Goal: Check status: Check status

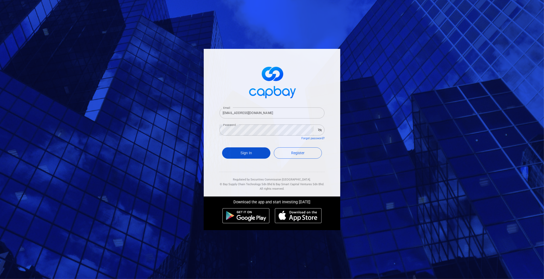
click at [262, 151] on button "Sign In" at bounding box center [246, 152] width 48 height 11
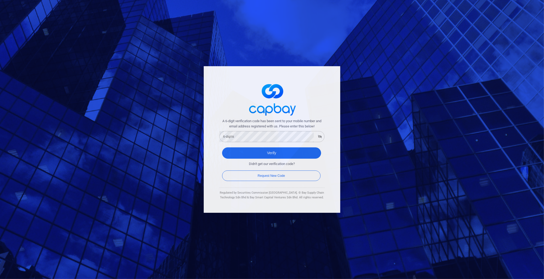
click at [291, 130] on div "6-digits 6-digits" at bounding box center [271, 136] width 105 height 12
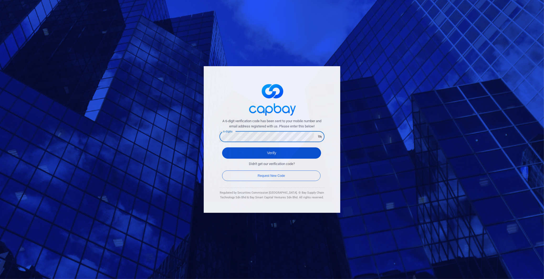
click at [281, 149] on button "Verify" at bounding box center [271, 152] width 99 height 11
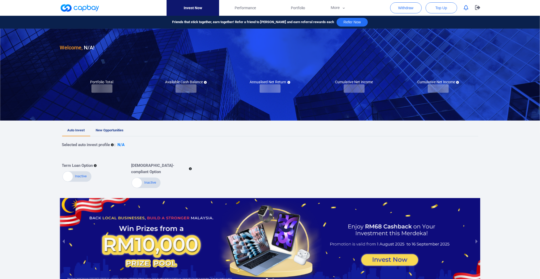
checkbox input "true"
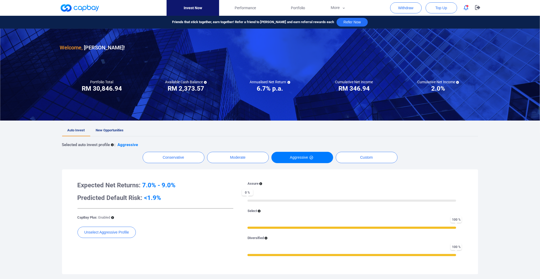
click at [125, 130] on link "New Opportunities" at bounding box center [109, 131] width 39 height 12
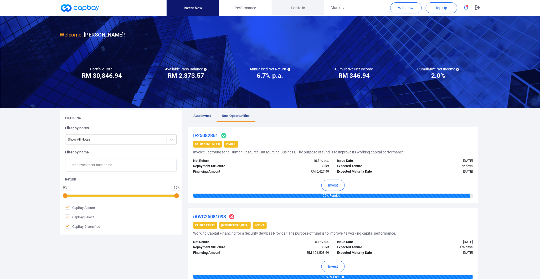
click at [298, 12] on link "Portfolio" at bounding box center [297, 8] width 53 height 16
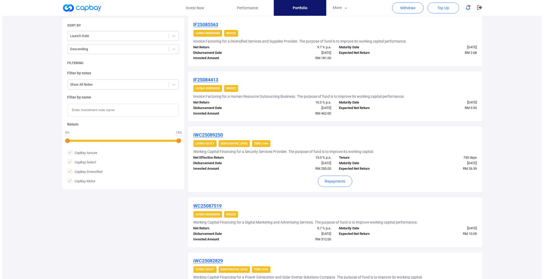
scroll to position [233, 0]
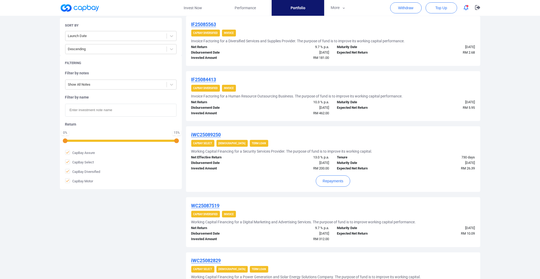
click at [351, 177] on div "Repayments" at bounding box center [333, 178] width 284 height 15
click at [345, 181] on button "Repayments" at bounding box center [333, 180] width 34 height 11
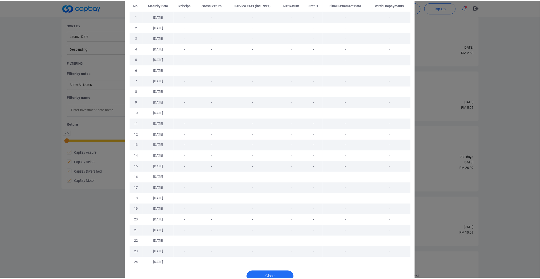
scroll to position [43, 0]
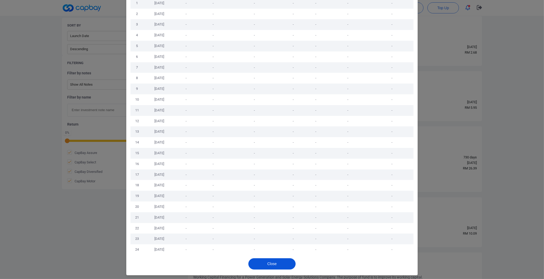
click at [274, 262] on button "Close" at bounding box center [271, 263] width 47 height 11
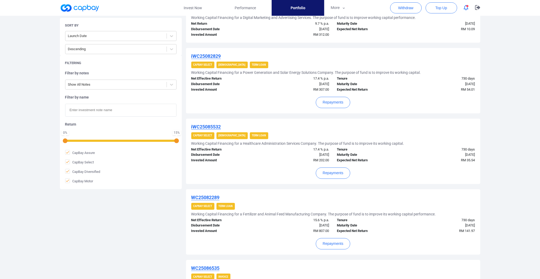
scroll to position [496, 0]
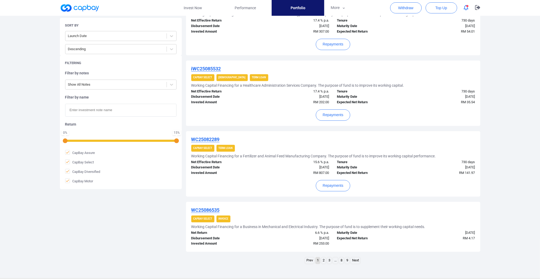
click at [341, 179] on div "Repayments" at bounding box center [333, 183] width 284 height 15
click at [340, 180] on button "Repayments" at bounding box center [333, 185] width 34 height 11
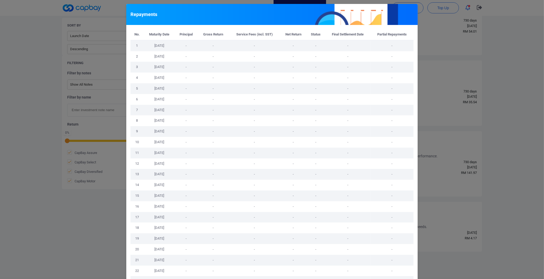
click at [351, 179] on div "Repayments No. Maturity Date Principal Gross Return Service Fees (incl. SST) Ne…" at bounding box center [272, 139] width 544 height 279
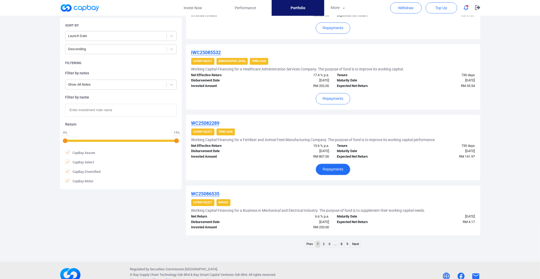
scroll to position [521, 0]
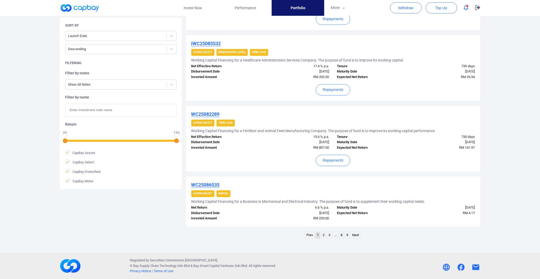
click at [321, 232] on link "2" at bounding box center [323, 235] width 4 height 7
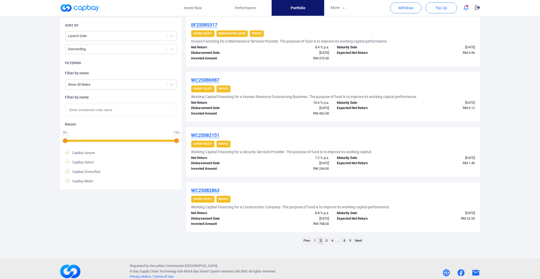
scroll to position [474, 0]
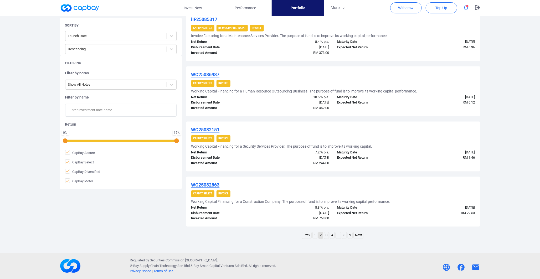
click at [327, 235] on link "3" at bounding box center [326, 235] width 4 height 7
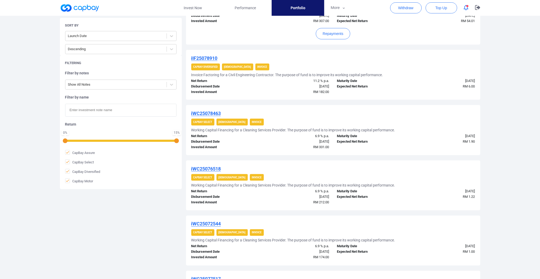
scroll to position [95, 0]
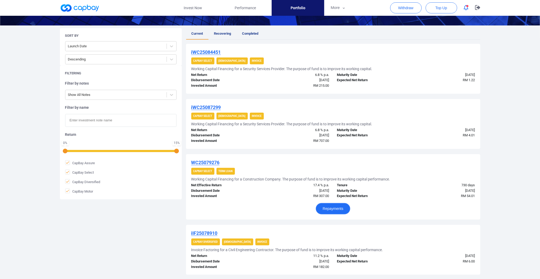
click at [343, 206] on button "Repayments" at bounding box center [333, 208] width 34 height 11
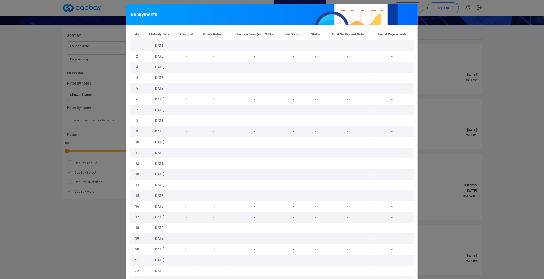
click at [351, 175] on div "Repayments No. Maturity Date Principal Gross Return Service Fees (incl. SST) Ne…" at bounding box center [272, 139] width 544 height 279
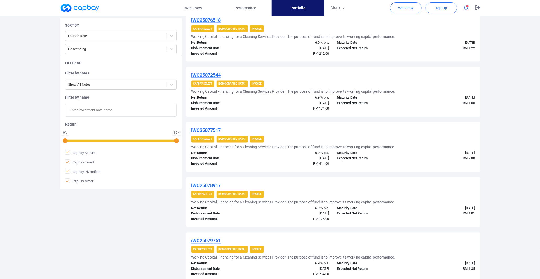
scroll to position [474, 0]
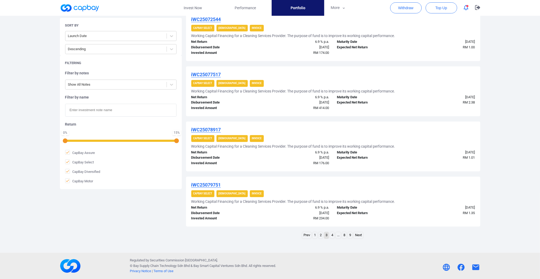
click at [333, 237] on link "4" at bounding box center [332, 235] width 4 height 7
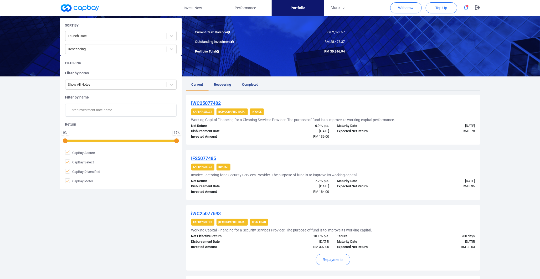
scroll to position [505, 0]
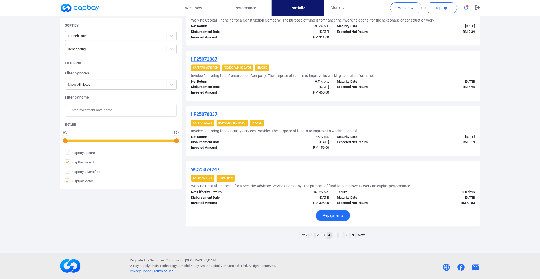
click at [336, 215] on button "Repayments" at bounding box center [333, 215] width 34 height 11
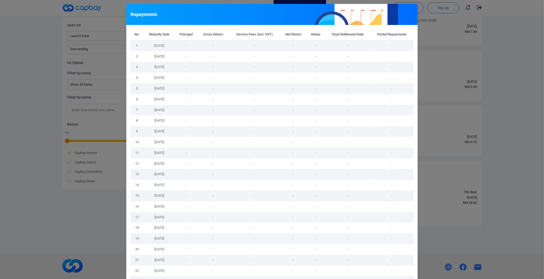
click at [351, 176] on td "-" at bounding box center [392, 174] width 43 height 11
click at [351, 166] on div "Repayments No. Maturity Date Principal Gross Return Service Fees (incl. SST) Ne…" at bounding box center [272, 139] width 544 height 279
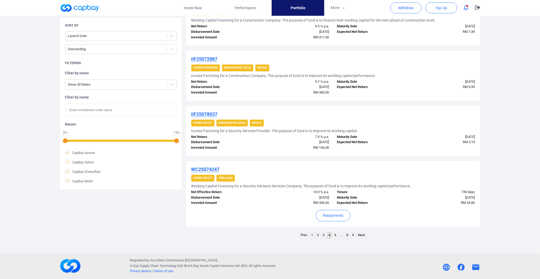
click at [335, 236] on link "5" at bounding box center [335, 235] width 4 height 7
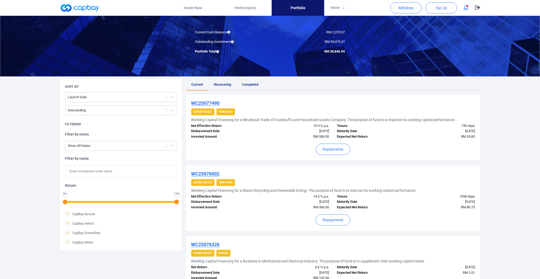
scroll to position [552, 0]
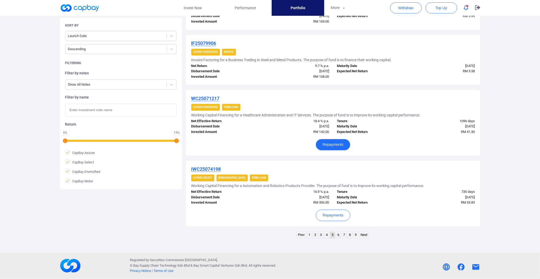
click at [342, 139] on button "Repayments" at bounding box center [333, 144] width 34 height 11
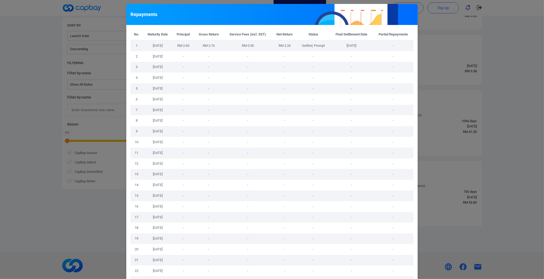
click at [351, 124] on div "Repayments No. Maturity Date Principal Gross Return Service Fees (incl. SST) Ne…" at bounding box center [272, 139] width 544 height 279
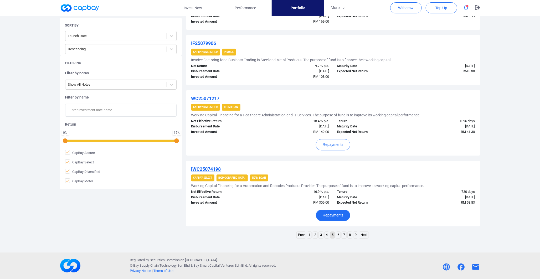
click at [342, 215] on button "Repayments" at bounding box center [333, 215] width 34 height 11
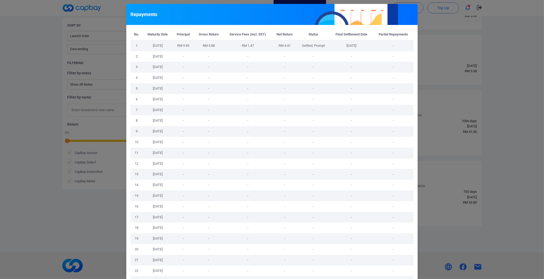
click at [351, 201] on div "Repayments No. Maturity Date Principal Gross Return Service Fees (incl. SST) Ne…" at bounding box center [272, 139] width 544 height 279
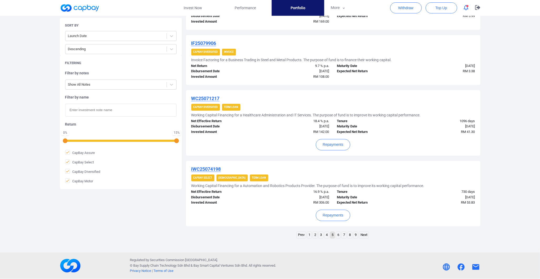
click at [338, 234] on link "6" at bounding box center [338, 235] width 4 height 7
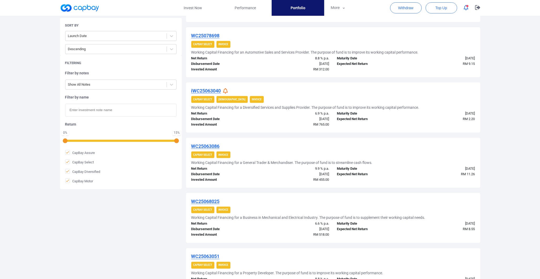
scroll to position [474, 0]
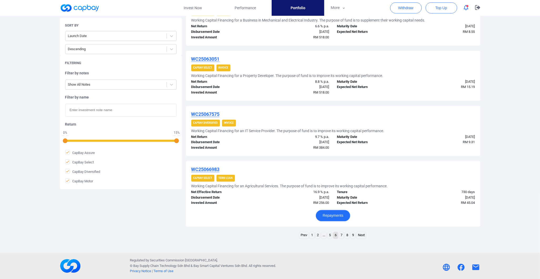
click at [337, 213] on button "Repayments" at bounding box center [333, 215] width 34 height 11
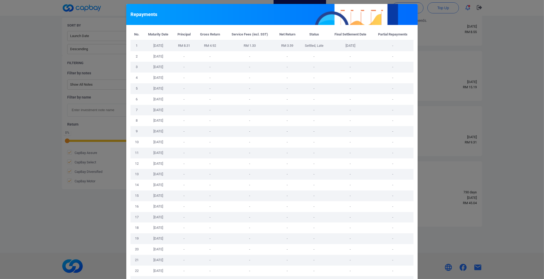
click at [351, 211] on div "No. Maturity Date Principal Gross Return Service Fees (incl. SST) Net Return St…" at bounding box center [271, 161] width 291 height 273
click at [351, 226] on div "Repayments No. Maturity Date Principal Gross Return Service Fees (incl. SST) Ne…" at bounding box center [272, 139] width 544 height 279
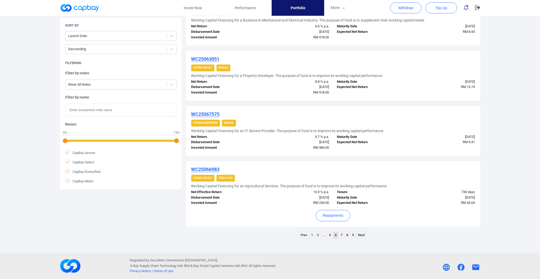
click at [339, 234] on link "7" at bounding box center [341, 235] width 4 height 7
click at [339, 212] on button "Repayments" at bounding box center [333, 215] width 34 height 11
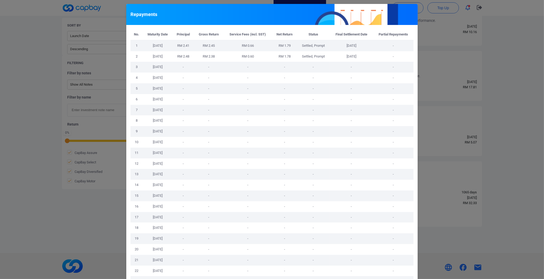
click at [351, 193] on div "Repayments No. Maturity Date Principal Gross Return Service Fees (incl. SST) Ne…" at bounding box center [272, 139] width 544 height 279
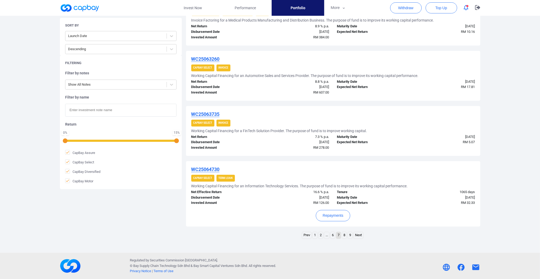
click at [345, 233] on link "8" at bounding box center [344, 235] width 4 height 7
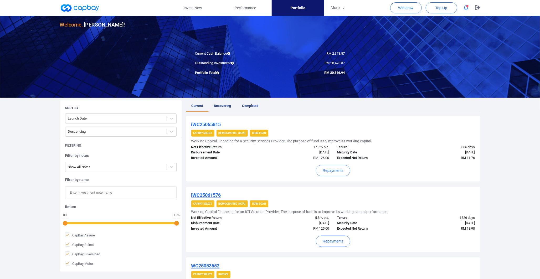
scroll to position [58, 0]
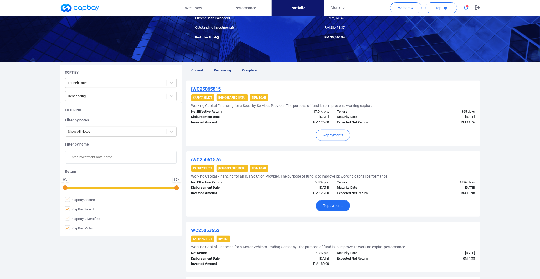
click at [341, 204] on button "Repayments" at bounding box center [333, 205] width 34 height 11
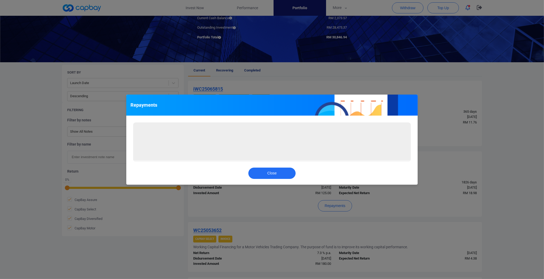
click at [351, 196] on div "Repayments Loading... Close" at bounding box center [272, 139] width 544 height 279
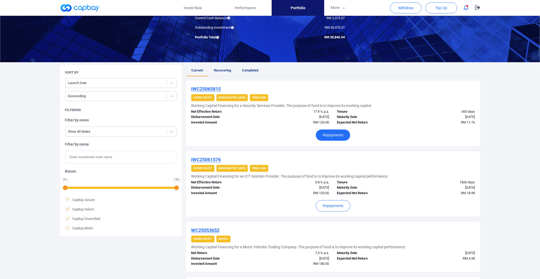
click at [332, 136] on button "Repayments" at bounding box center [333, 134] width 34 height 11
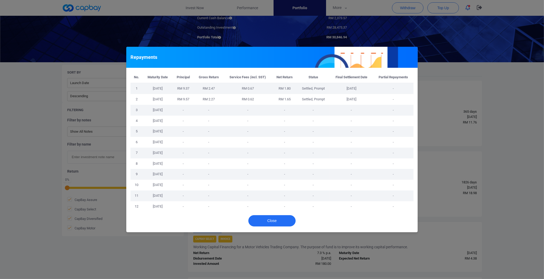
click at [351, 137] on div "Repayments No. Maturity Date Principal Gross Return Service Fees (incl. SST) Ne…" at bounding box center [272, 139] width 544 height 279
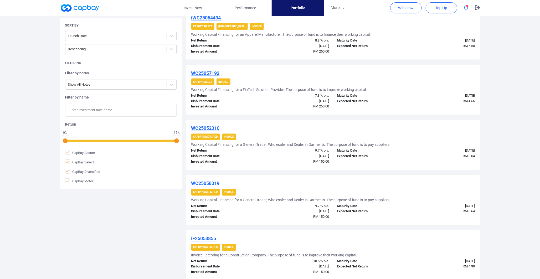
scroll to position [490, 0]
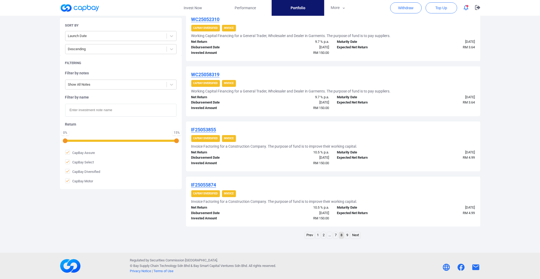
click at [345, 234] on link "9" at bounding box center [347, 235] width 4 height 7
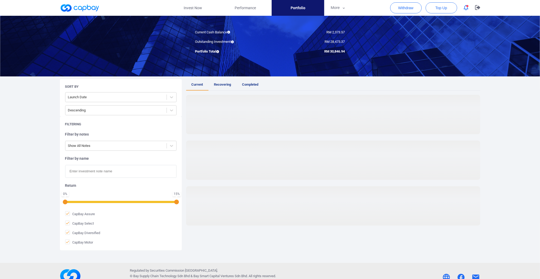
scroll to position [143, 0]
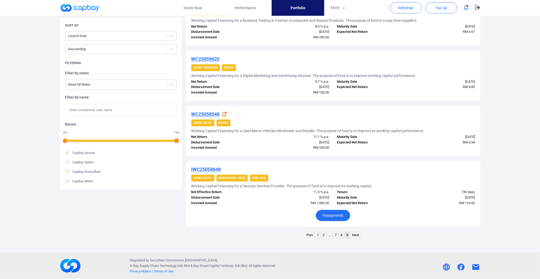
click at [346, 213] on button "Repayments" at bounding box center [333, 215] width 34 height 11
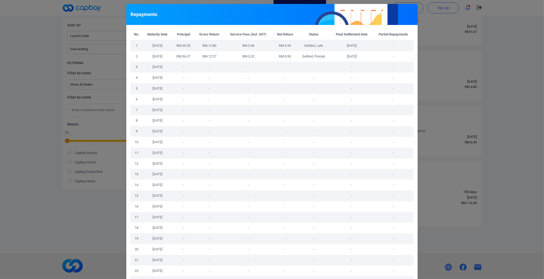
click at [351, 183] on div "Repayments No. Maturity Date Principal Gross Return Service Fees (incl. SST) Ne…" at bounding box center [272, 139] width 544 height 279
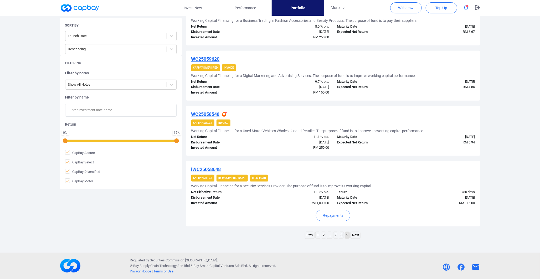
click at [224, 111] on div "WC25058548" at bounding box center [333, 114] width 284 height 6
click at [224, 112] on icon at bounding box center [224, 115] width 5 height 6
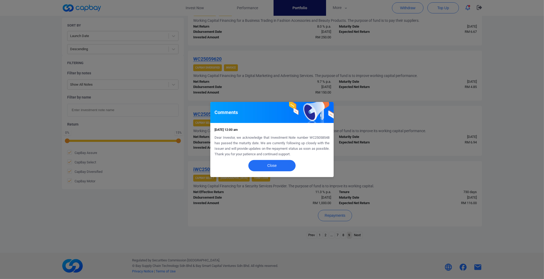
click at [351, 160] on div "Comments [DATE] 12:00 am Dear Investor, we acknowledge that Investment Note num…" at bounding box center [272, 139] width 544 height 279
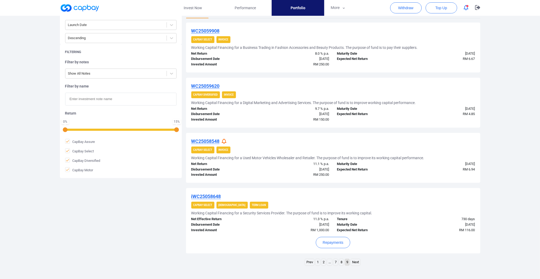
scroll to position [117, 0]
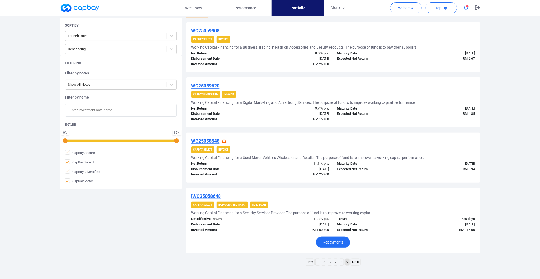
click at [337, 240] on button "Repayments" at bounding box center [333, 242] width 34 height 11
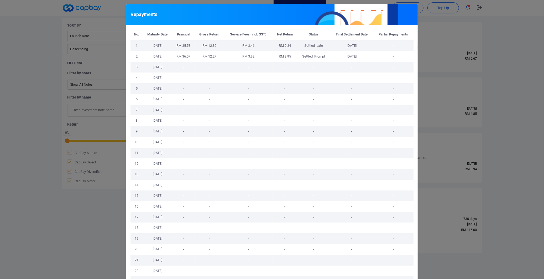
click at [351, 217] on div "Repayments No. Maturity Date Principal Gross Return Service Fees (incl. SST) Ne…" at bounding box center [272, 139] width 544 height 279
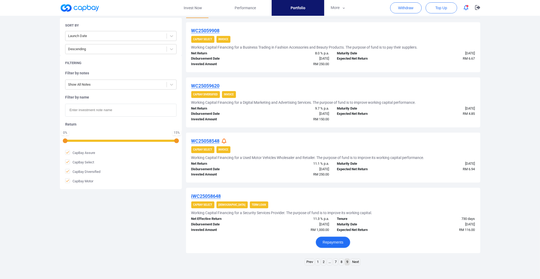
click at [324, 236] on div "Repayments" at bounding box center [333, 239] width 284 height 15
click at [325, 237] on button "Repayments" at bounding box center [333, 242] width 34 height 11
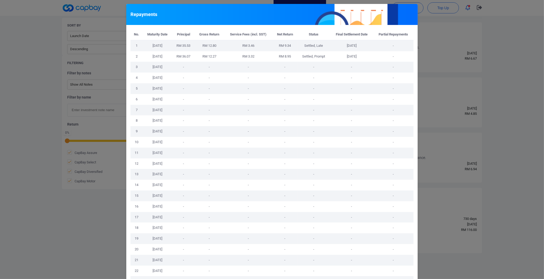
click at [351, 101] on div "Repayments No. Maturity Date Principal Gross Return Service Fees (incl. SST) Ne…" at bounding box center [272, 139] width 544 height 279
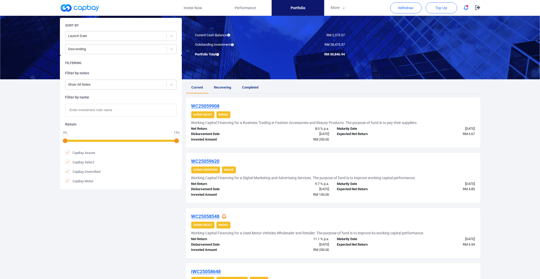
scroll to position [0, 0]
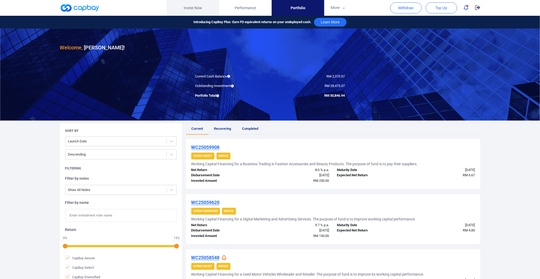
click at [188, 9] on link "Invest Now" at bounding box center [192, 8] width 53 height 16
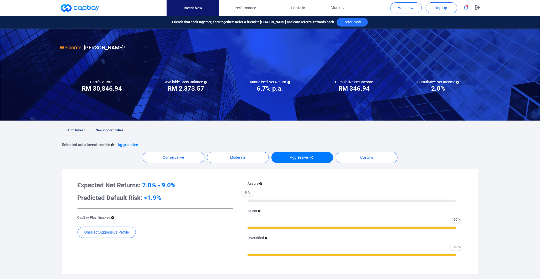
click at [95, 9] on link at bounding box center [79, 8] width 39 height 8
